Goal: Register for event/course

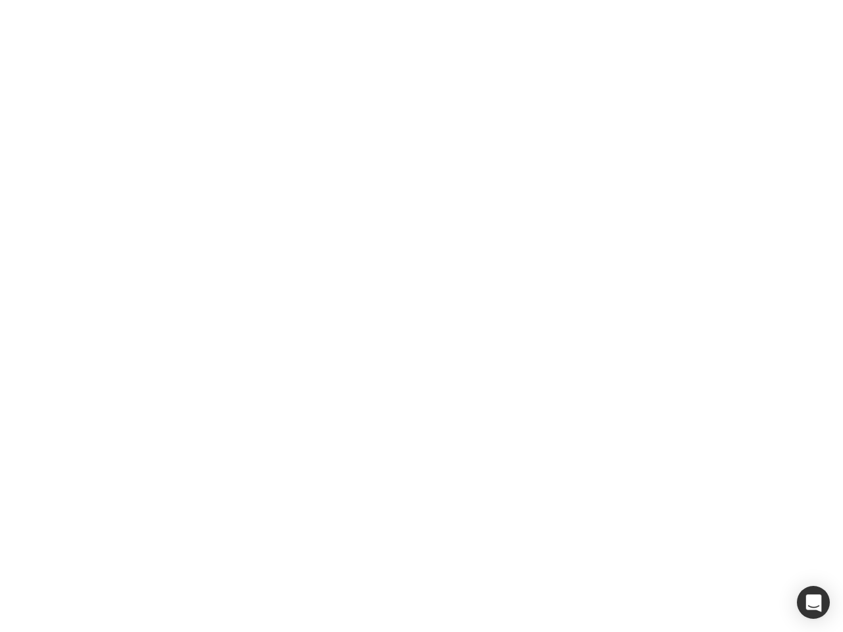
click at [422, 316] on div at bounding box center [421, 316] width 843 height 632
click at [814, 603] on div "button" at bounding box center [813, 602] width 33 height 33
